Goal: Task Accomplishment & Management: Use online tool/utility

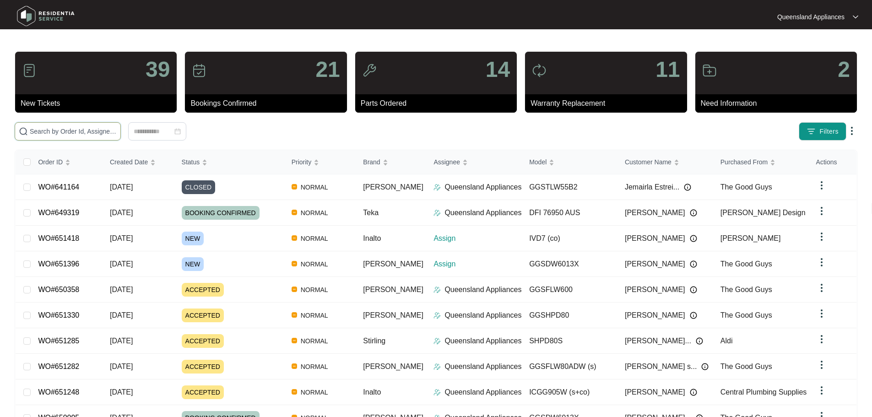
click at [117, 132] on input "text" at bounding box center [73, 131] width 87 height 10
paste input "651418"
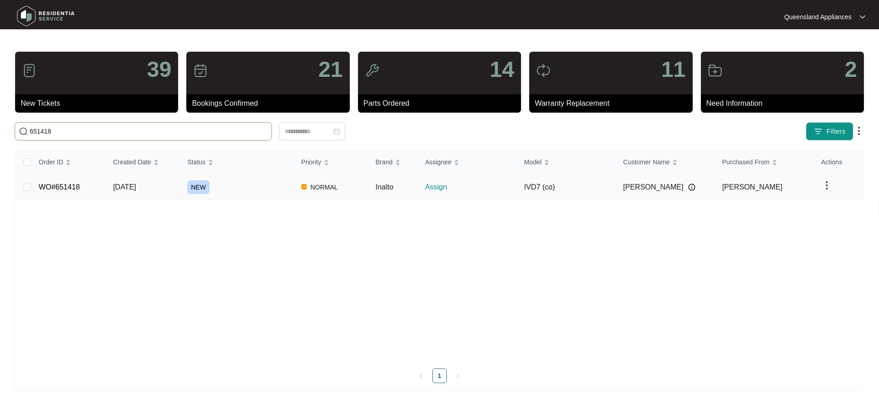
type input "651418"
click at [136, 191] on span "[DATE]" at bounding box center [124, 187] width 23 height 8
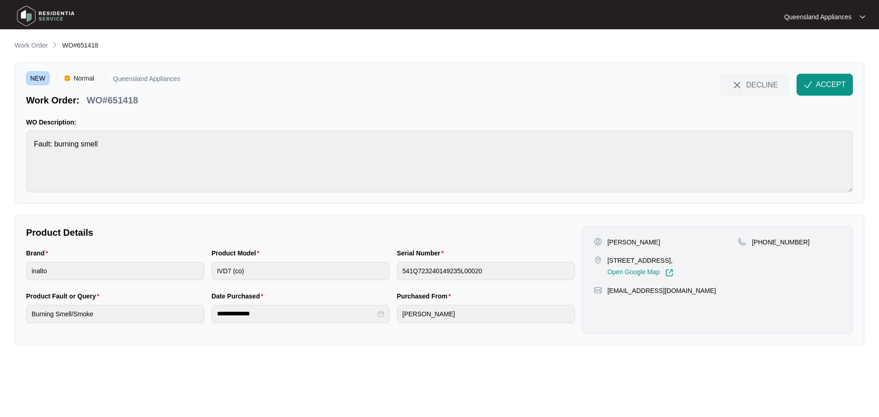
click at [788, 242] on p "+61475129816" at bounding box center [781, 242] width 58 height 9
click at [789, 241] on p "+61475129816" at bounding box center [781, 242] width 58 height 9
copy p "61475129816"
click at [124, 99] on p "WO#651418" at bounding box center [112, 100] width 51 height 13
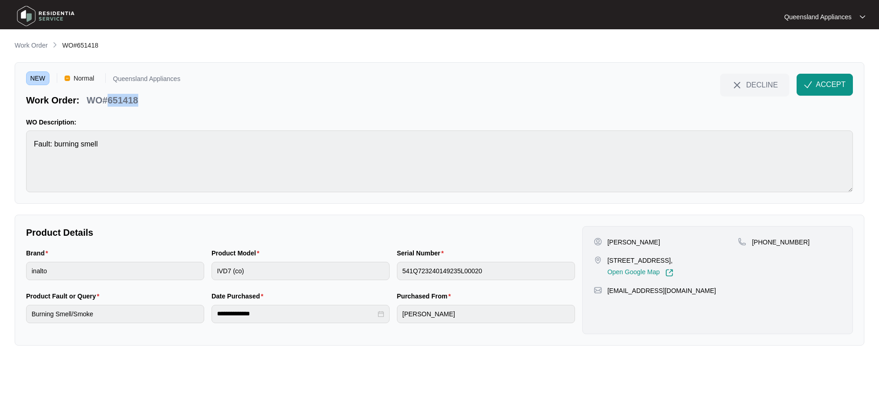
copy p "651418"
click at [813, 77] on button "ACCEPT" at bounding box center [825, 85] width 56 height 22
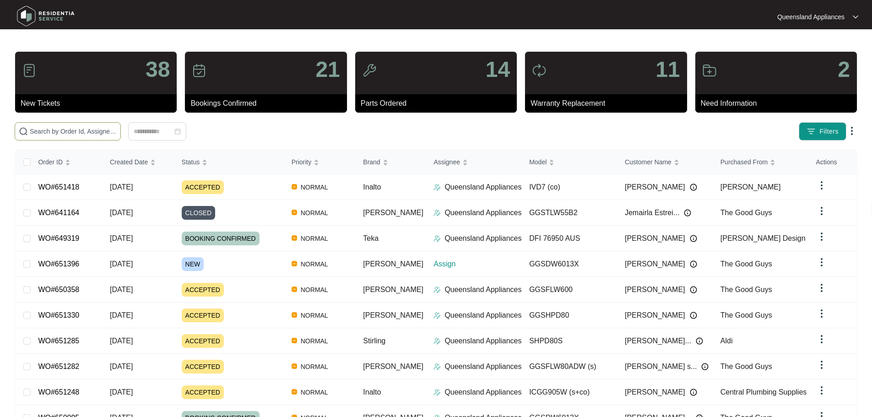
click at [117, 127] on input "text" at bounding box center [73, 131] width 87 height 10
paste input "651396"
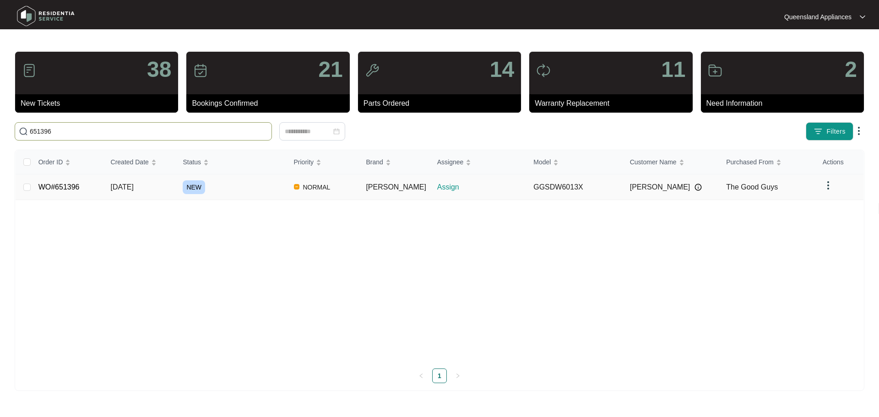
type input "651396"
click at [286, 188] on div "NEW" at bounding box center [234, 187] width 103 height 14
